Goal: Transaction & Acquisition: Purchase product/service

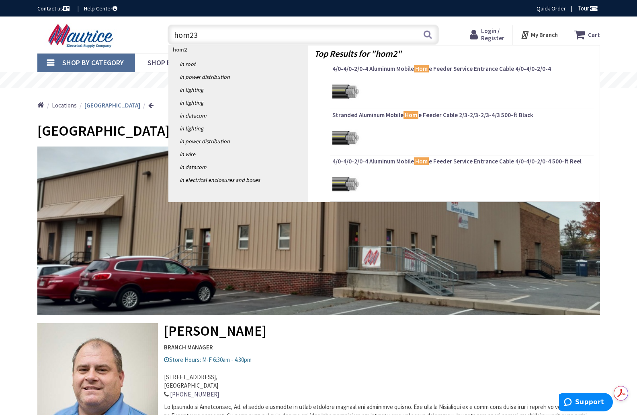
type input "hom235"
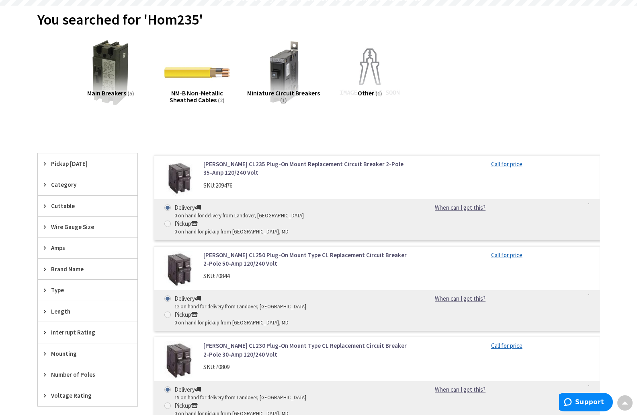
scroll to position [80, 0]
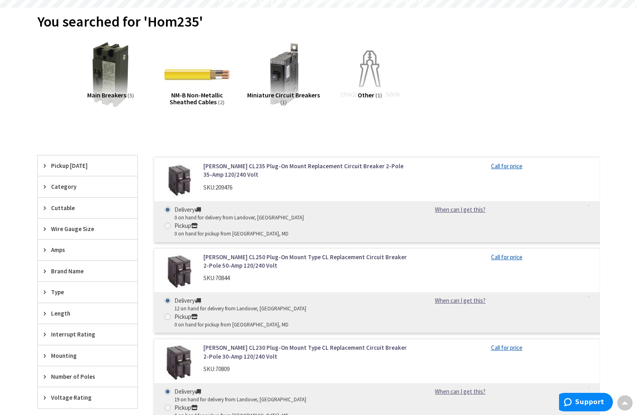
click at [329, 168] on link "[PERSON_NAME] CL235 Plug-On Mount Replacement Circuit Breaker 2-Pole 35-Amp 120…" at bounding box center [305, 170] width 205 height 17
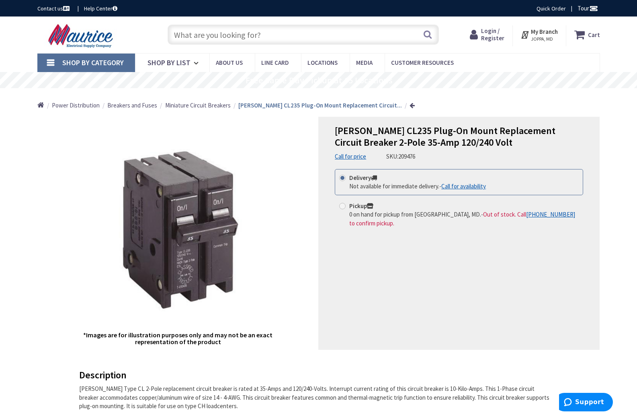
click at [544, 35] on strong "My Branch" at bounding box center [544, 32] width 27 height 8
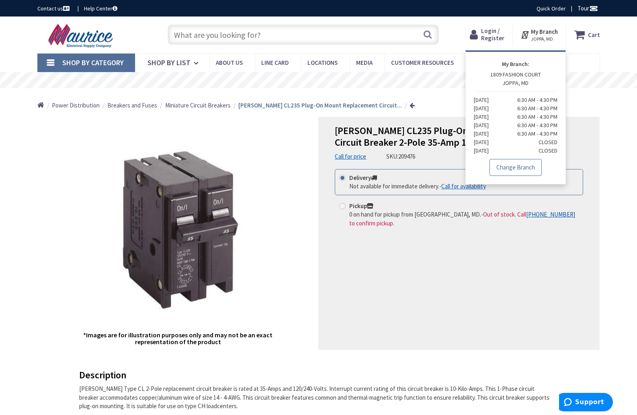
click at [519, 161] on link "Change Branch" at bounding box center [516, 167] width 52 height 17
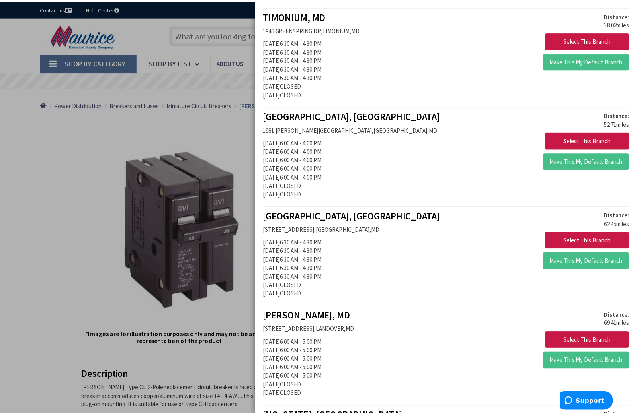
scroll to position [281, 0]
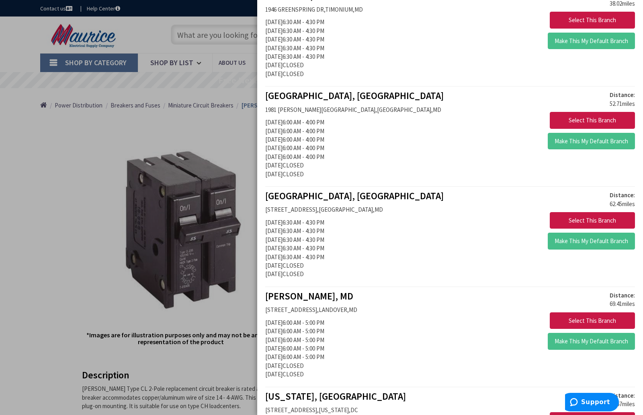
click at [347, 245] on div "BELTSVILLE, MD 12200 OLD BALTIMORE PIKE , BELTSVILLE , MD Monday 6:30 AM - 4:30…" at bounding box center [354, 237] width 191 height 92
click at [599, 216] on button "Select This Branch" at bounding box center [592, 220] width 85 height 17
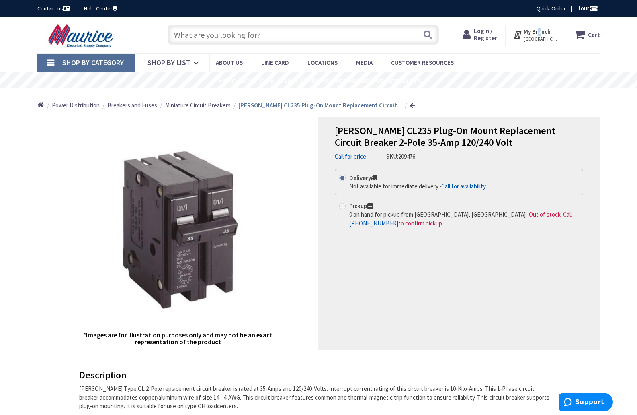
click at [544, 32] on strong "My Branch" at bounding box center [537, 32] width 27 height 8
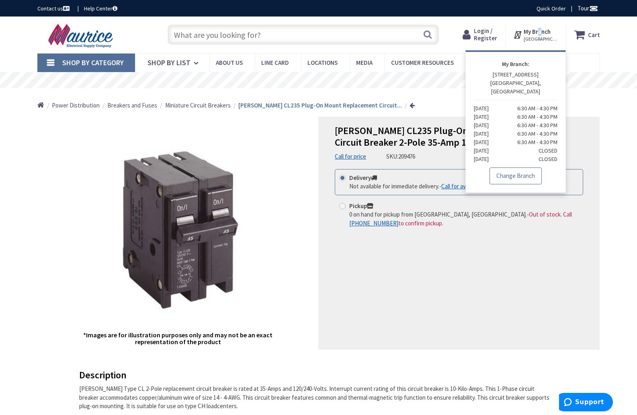
click at [526, 170] on link "Change Branch" at bounding box center [516, 175] width 52 height 17
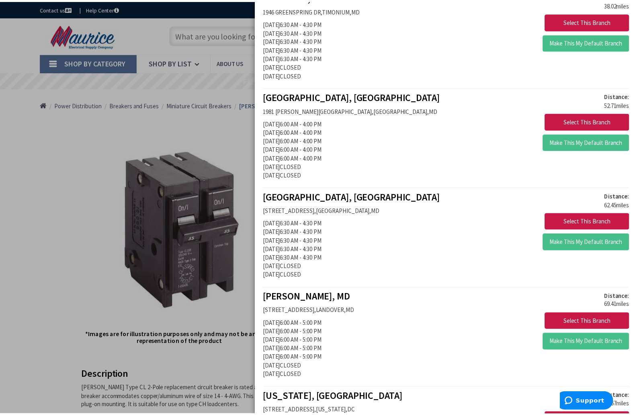
scroll to position [281, 0]
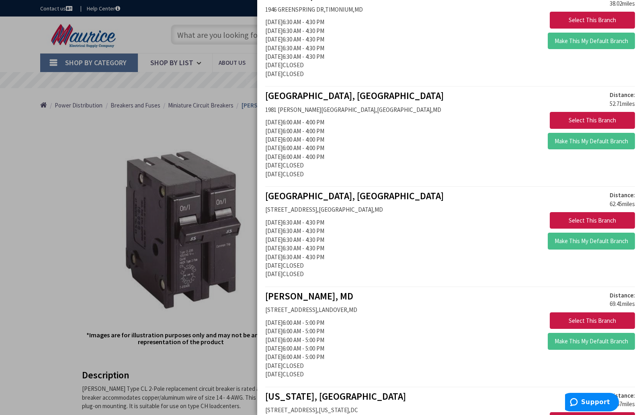
click at [357, 327] on div "LANDOVER, MD 6500A SHERIFF ROAD , LANDOVER , MD Monday 6:00 AM - 5:00 PM Tuesda…" at bounding box center [354, 337] width 191 height 92
click at [569, 319] on button "Select This Branch" at bounding box center [592, 320] width 85 height 17
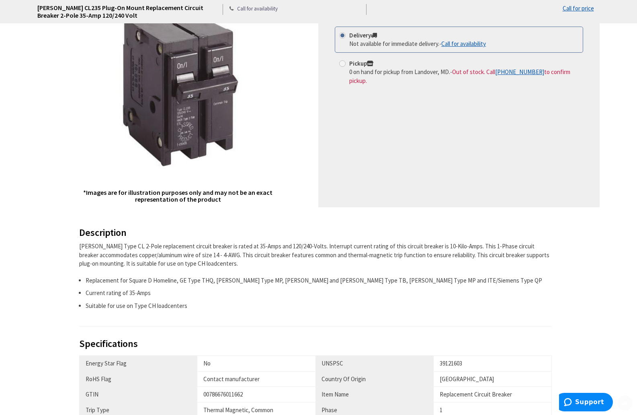
scroll to position [161, 0]
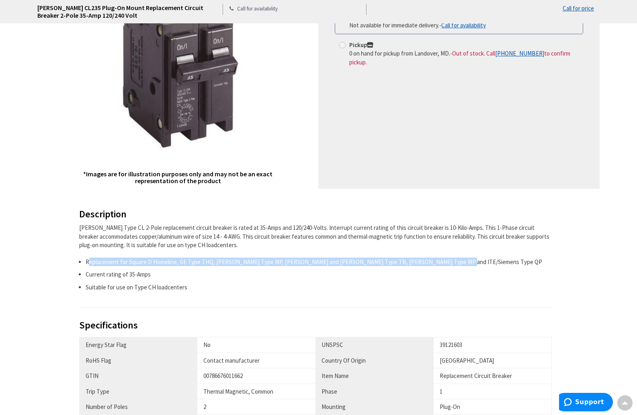
drag, startPoint x: 90, startPoint y: 259, endPoint x: 469, endPoint y: 261, distance: 379.2
click at [469, 261] on li "Replacement for Square D Homeline, GE Type THQ, [PERSON_NAME] Type MP, [PERSON_…" at bounding box center [319, 261] width 467 height 8
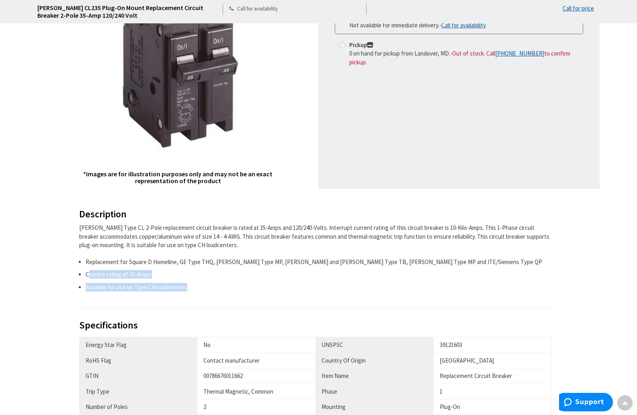
drag, startPoint x: 88, startPoint y: 274, endPoint x: 218, endPoint y: 288, distance: 131.0
click at [218, 288] on ul "Replacement for Square D Homeline, GE Type THQ, [PERSON_NAME] Type MP, [PERSON_…" at bounding box center [315, 274] width 473 height 34
click at [218, 288] on li "Suitable for use on Type CH loadcenters" at bounding box center [319, 287] width 467 height 8
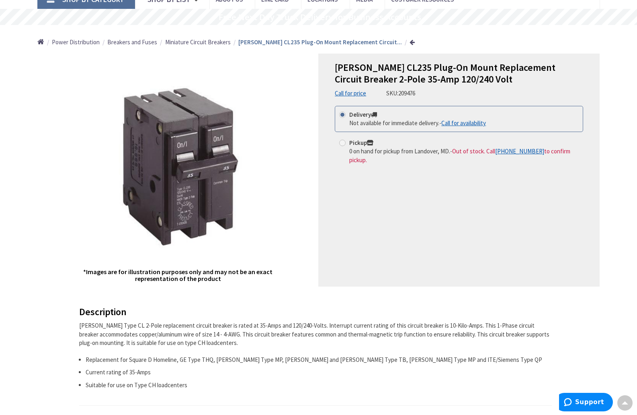
scroll to position [40, 0]
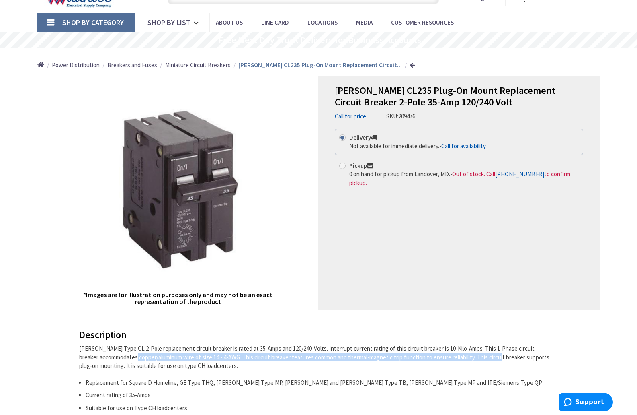
drag, startPoint x: 103, startPoint y: 354, endPoint x: 470, endPoint y: 356, distance: 366.7
click at [470, 357] on div "[PERSON_NAME] Type CL 2-Pole replacement circuit breaker is rated at 35-Amps an…" at bounding box center [315, 357] width 473 height 26
